Goal: Information Seeking & Learning: Learn about a topic

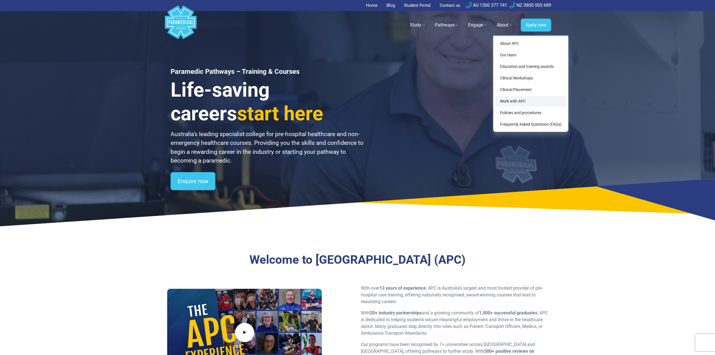
click at [515, 98] on link "Work with APC" at bounding box center [531, 101] width 71 height 10
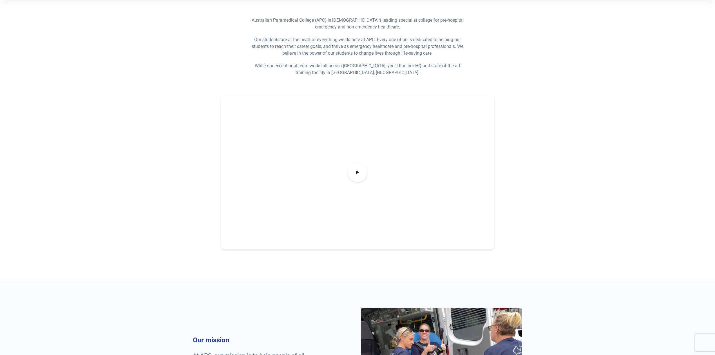
scroll to position [113, 0]
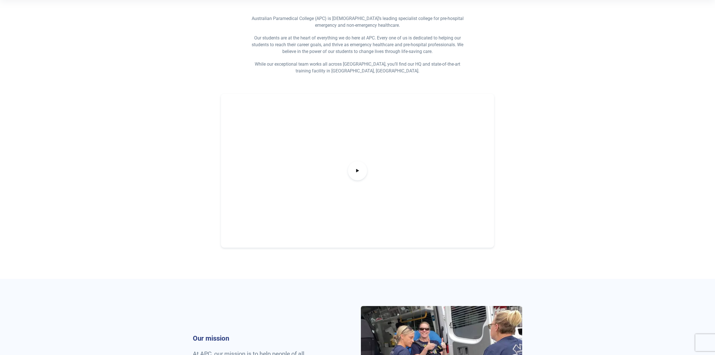
click at [423, 151] on div at bounding box center [357, 171] width 273 height 154
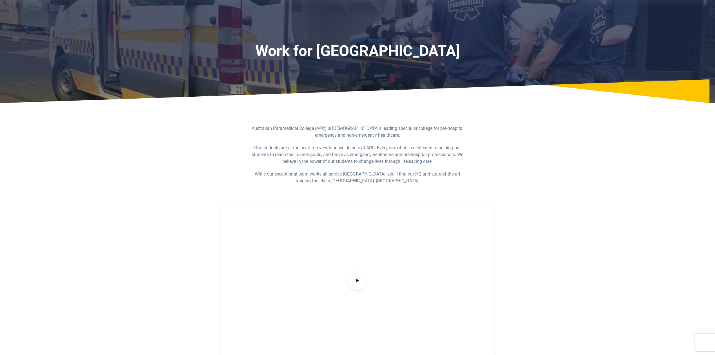
scroll to position [0, 0]
